Goal: Task Accomplishment & Management: Manage account settings

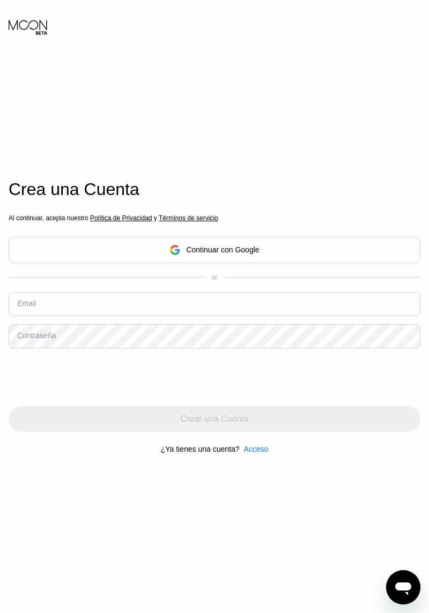
scroll to position [2, 0]
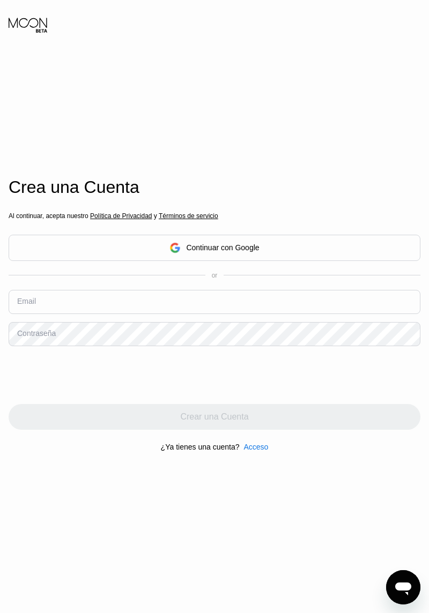
click at [62, 261] on div "Continuar con Google" at bounding box center [215, 248] width 412 height 26
click at [83, 260] on div "Continuar con Google" at bounding box center [215, 248] width 412 height 26
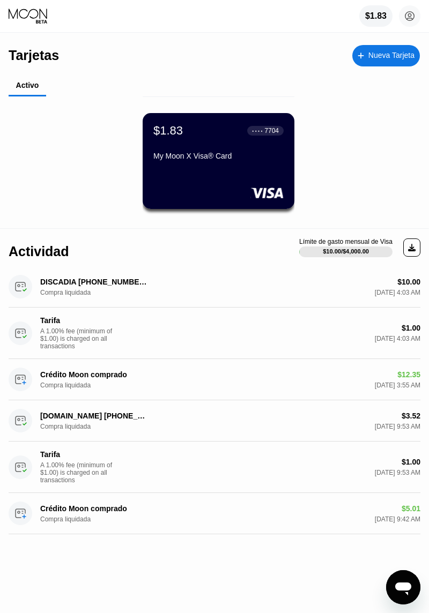
click at [170, 152] on div "My Moon X Visa® Card" at bounding box center [218, 156] width 130 height 9
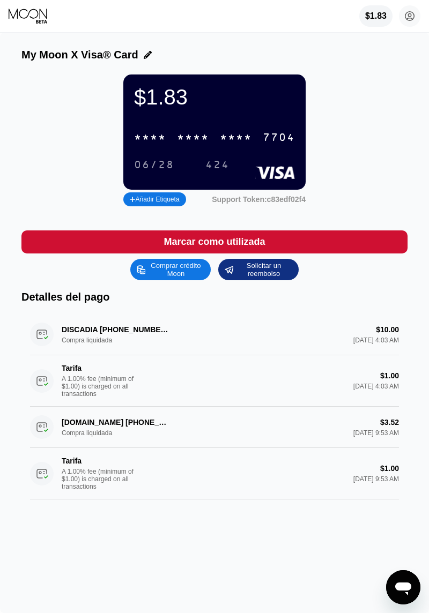
click at [154, 131] on div "* * * * * * * * * * * * 7704" at bounding box center [215, 137] width 174 height 22
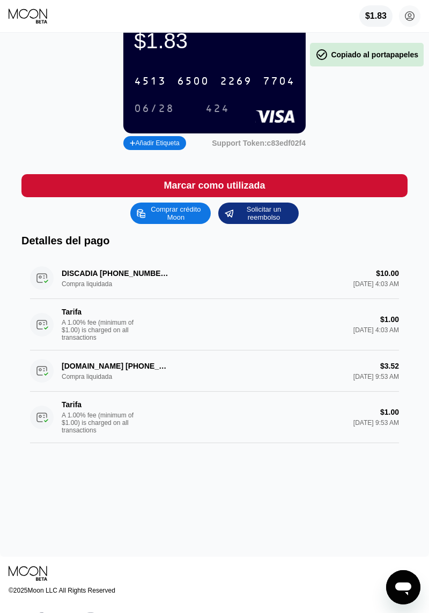
scroll to position [57, 0]
